Goal: Task Accomplishment & Management: Complete application form

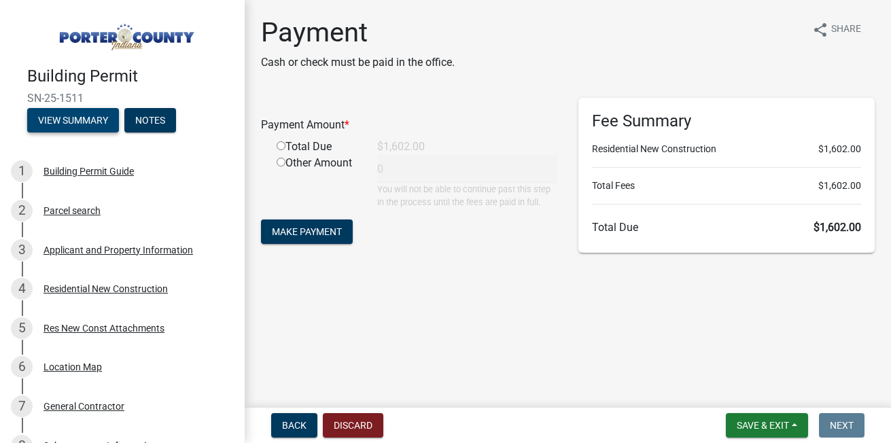
click at [94, 116] on button "View Summary" at bounding box center [73, 120] width 92 height 24
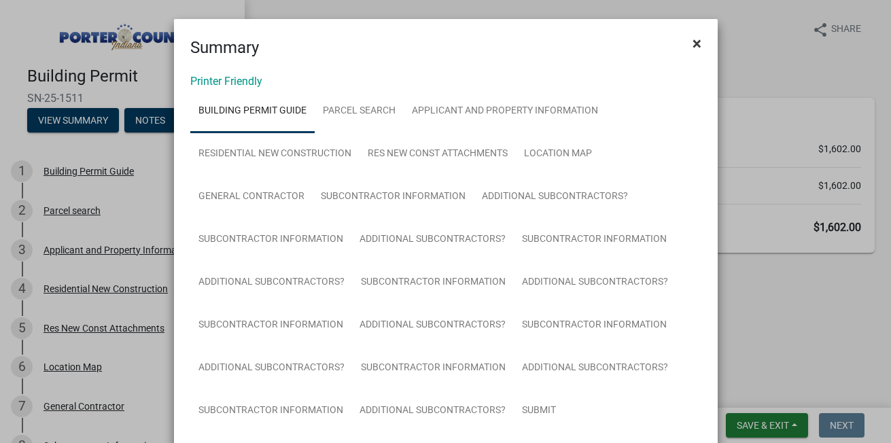
click at [694, 41] on span "×" at bounding box center [696, 43] width 9 height 19
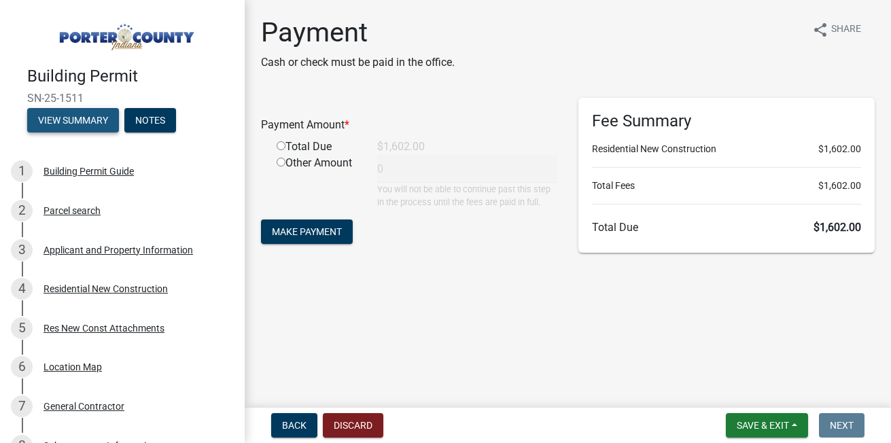
click at [74, 113] on button "View Summary" at bounding box center [73, 120] width 92 height 24
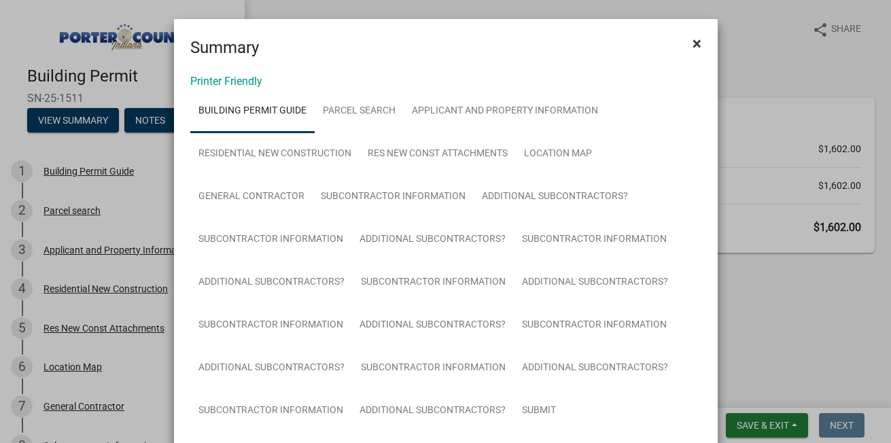
click at [692, 45] on span "×" at bounding box center [696, 43] width 9 height 19
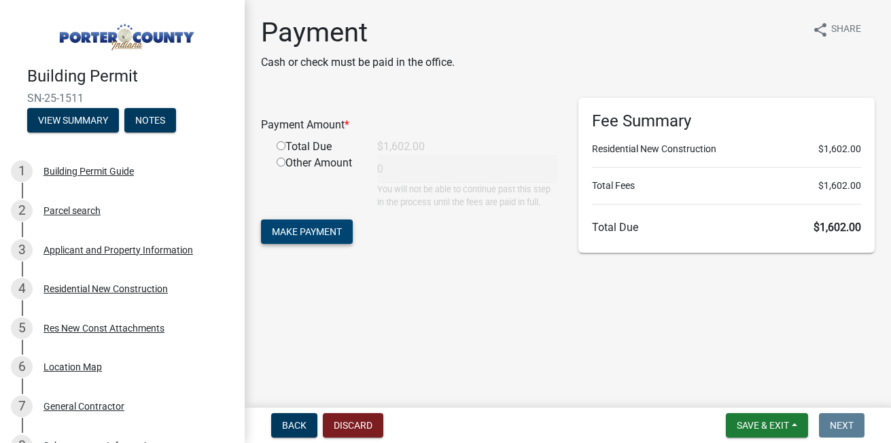
click at [311, 235] on span "Make Payment" at bounding box center [307, 231] width 70 height 11
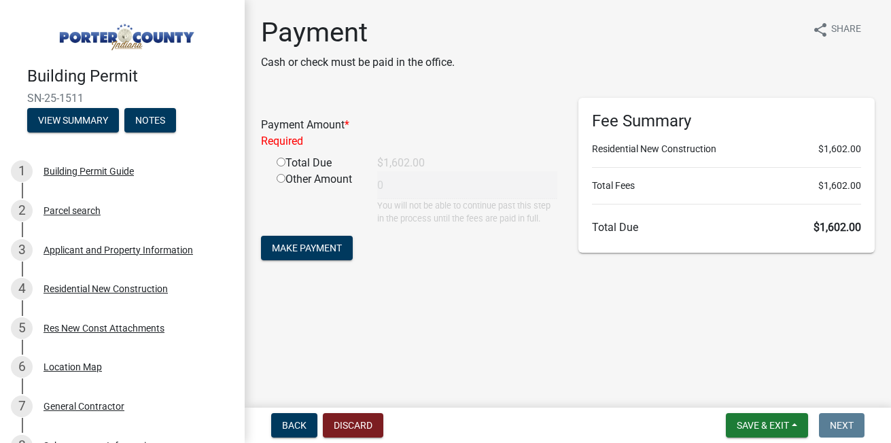
click at [473, 338] on main "Payment Cash or check must be paid in the office. share Share Payment Amount * …" at bounding box center [568, 201] width 646 height 402
click at [141, 113] on button "Notes" at bounding box center [150, 120] width 52 height 24
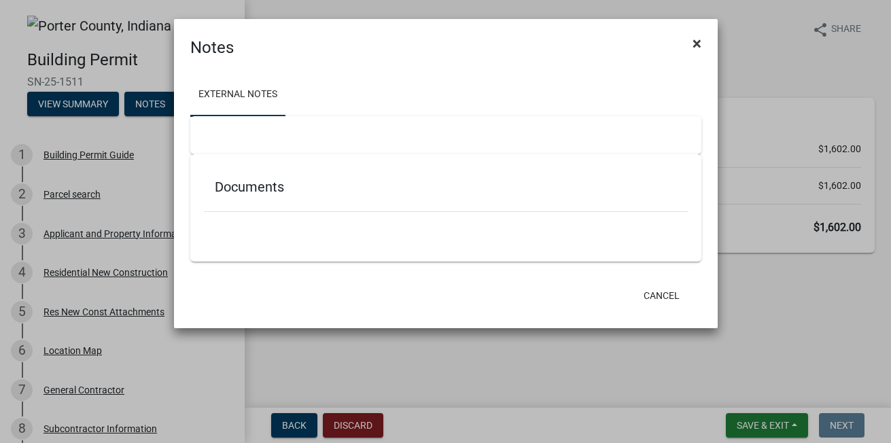
click at [694, 43] on span "×" at bounding box center [696, 43] width 9 height 19
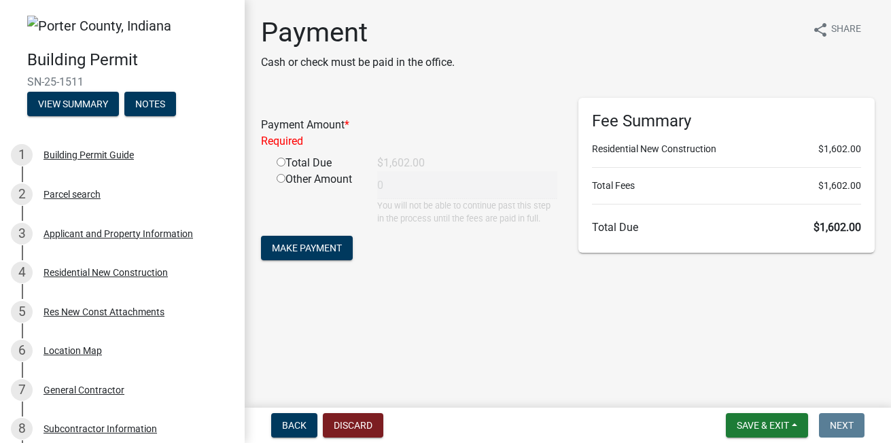
click at [480, 279] on div "Payment Cash or check must be paid in the office. share Share Payment Amount * …" at bounding box center [568, 152] width 634 height 272
